Goal: Task Accomplishment & Management: Complete application form

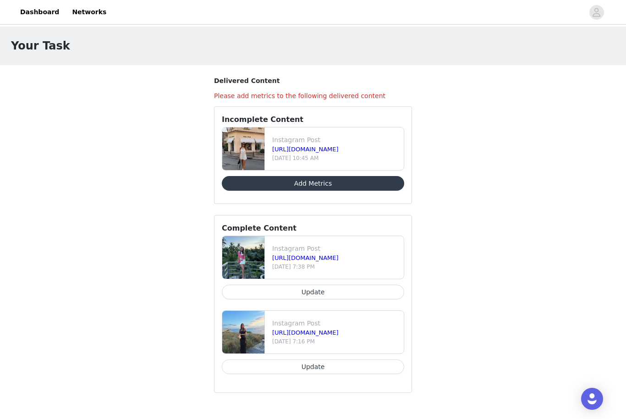
click at [328, 181] on button "Add Metrics" at bounding box center [313, 183] width 182 height 15
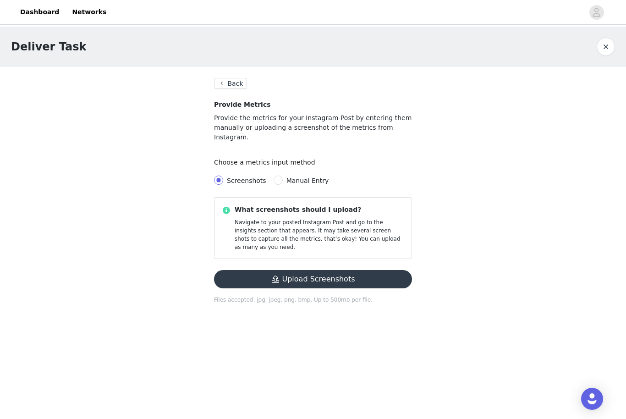
drag, startPoint x: 278, startPoint y: 171, endPoint x: 278, endPoint y: 179, distance: 7.8
click at [278, 176] on span at bounding box center [278, 180] width 9 height 9
click at [278, 176] on input "Manual Entry" at bounding box center [278, 180] width 9 height 9
radio input "true"
radio input "false"
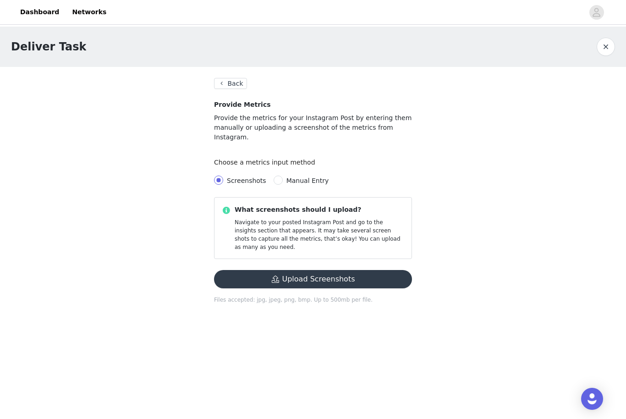
radio input "true"
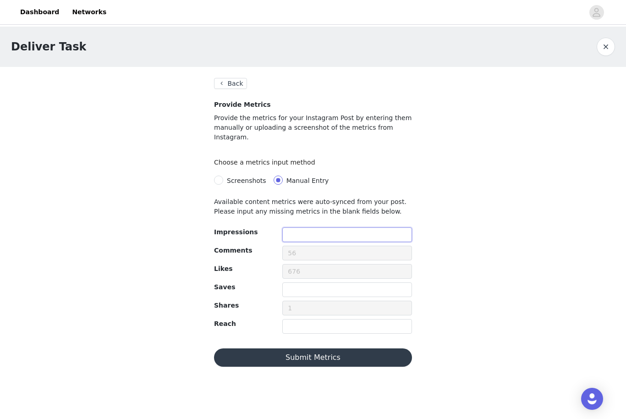
click at [313, 228] on input "text" at bounding box center [347, 234] width 130 height 15
type input "44261"
click at [328, 284] on input "text" at bounding box center [347, 289] width 130 height 15
type input "15"
click at [328, 320] on input "text" at bounding box center [347, 326] width 130 height 15
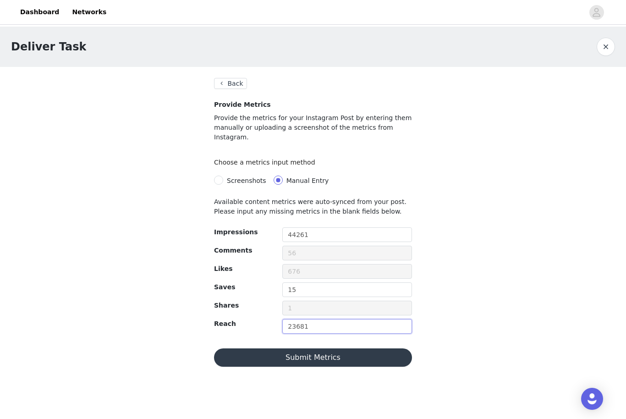
type input "23681"
click at [345, 348] on button "Submit Metrics" at bounding box center [313, 357] width 198 height 18
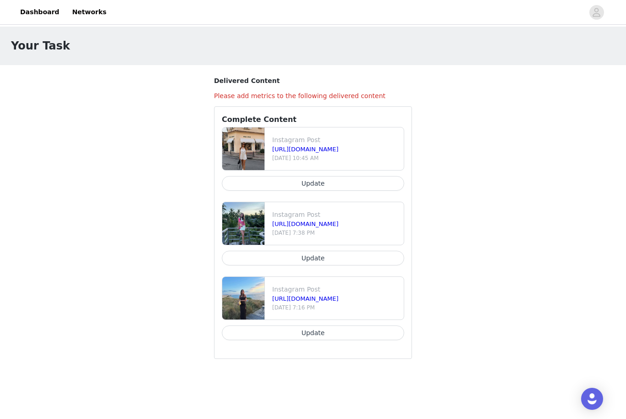
click at [461, 9] on div at bounding box center [348, 12] width 472 height 21
